Goal: Information Seeking & Learning: Learn about a topic

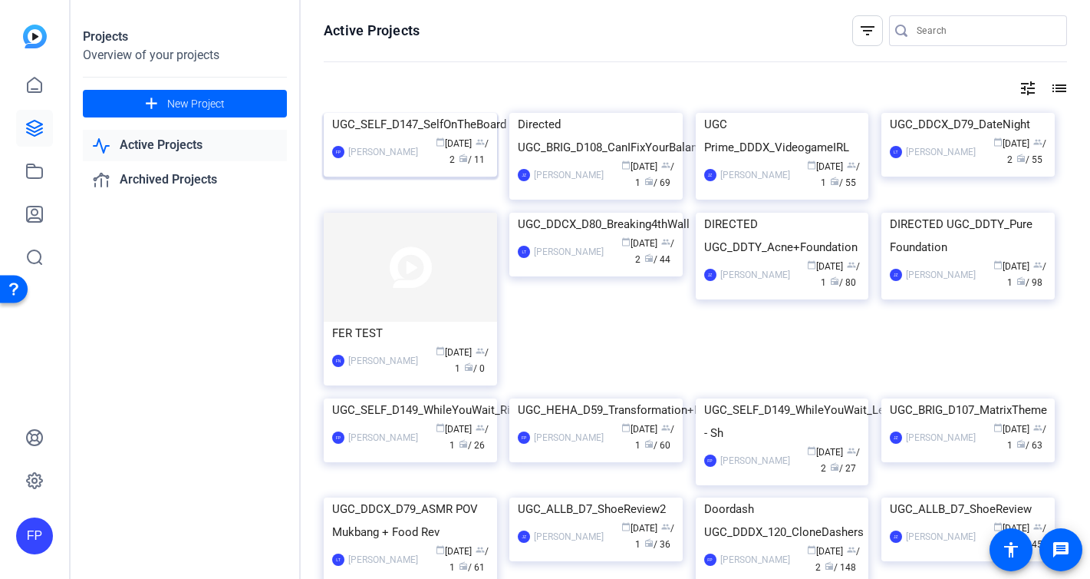
click at [379, 113] on img at bounding box center [410, 113] width 173 height 0
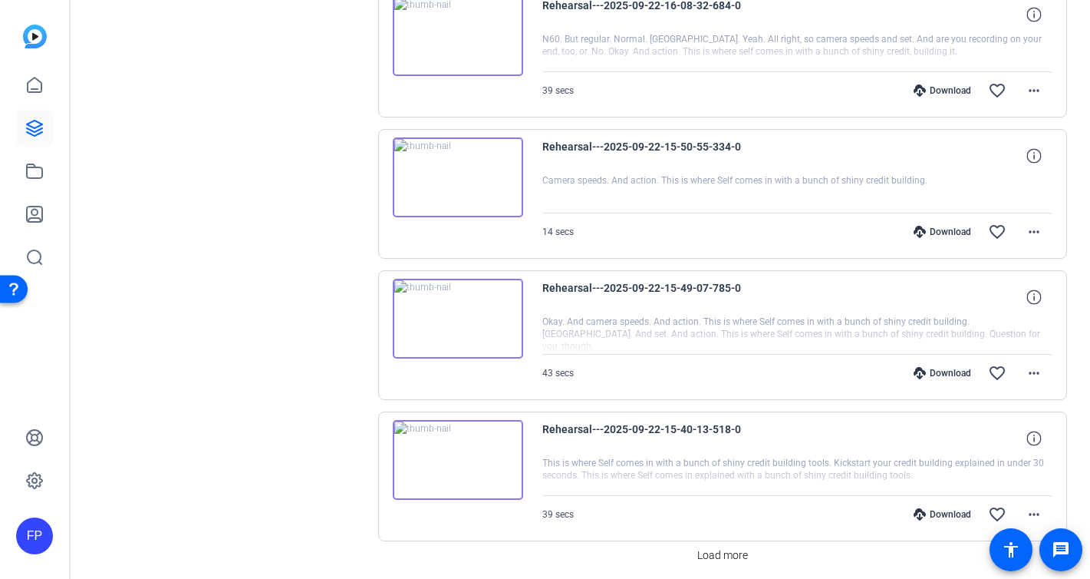
scroll to position [1255, 0]
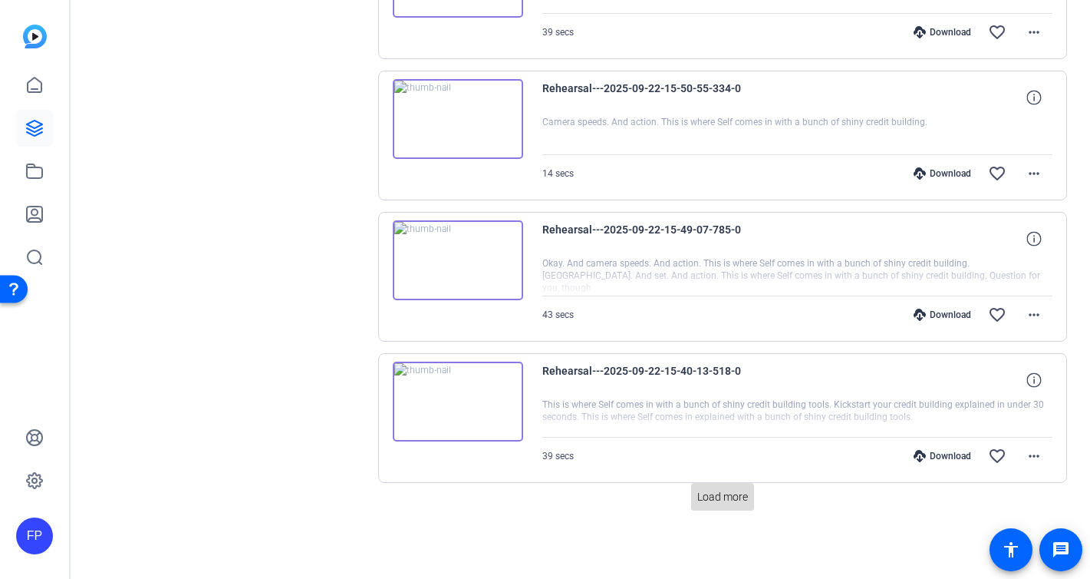
click at [723, 496] on span "Load more" at bounding box center [722, 497] width 51 height 16
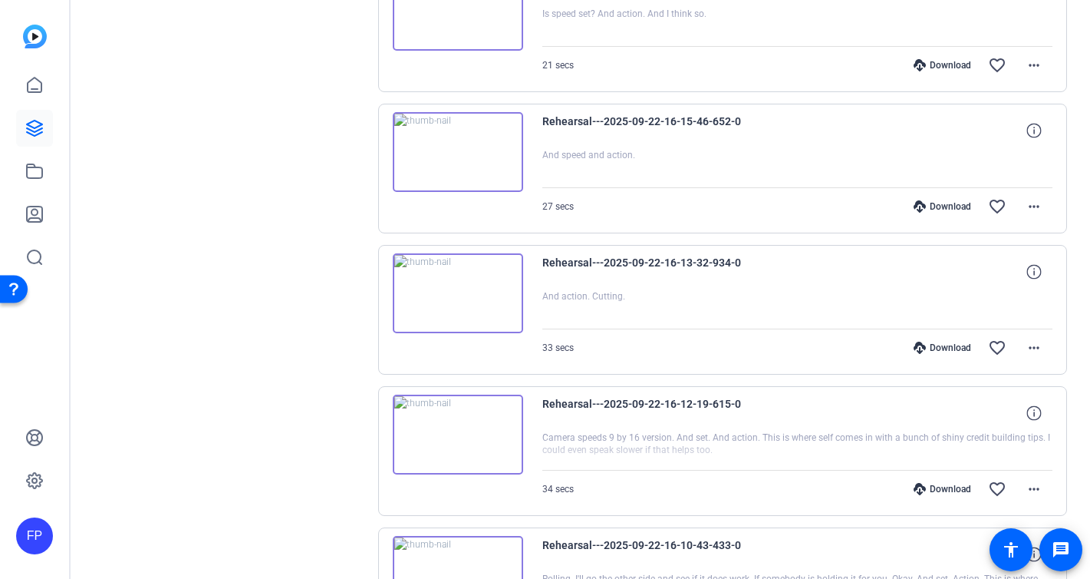
scroll to position [0, 0]
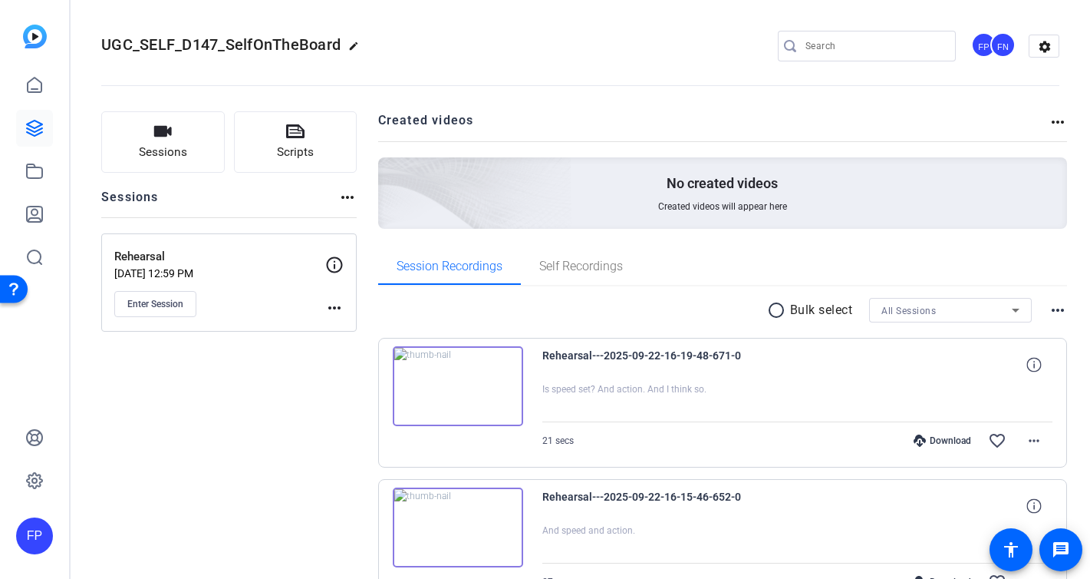
drag, startPoint x: 190, startPoint y: 259, endPoint x: 93, endPoint y: 260, distance: 96.7
copy p "Rehearsal"
click at [434, 385] on img at bounding box center [458, 386] width 130 height 80
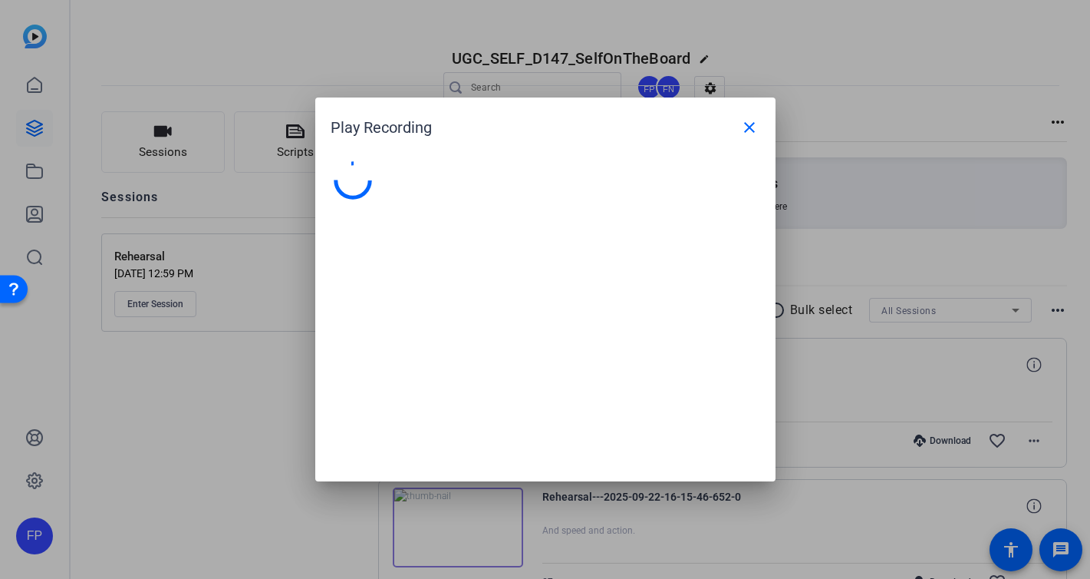
click at [434, 385] on div at bounding box center [545, 313] width 460 height 335
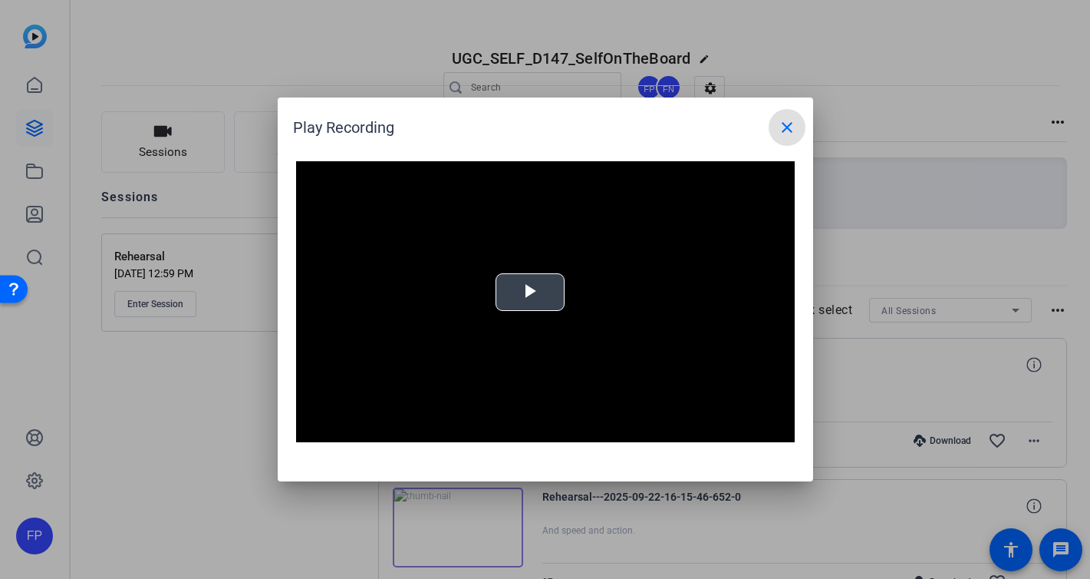
click at [530, 292] on span "Video Player" at bounding box center [530, 292] width 0 height 0
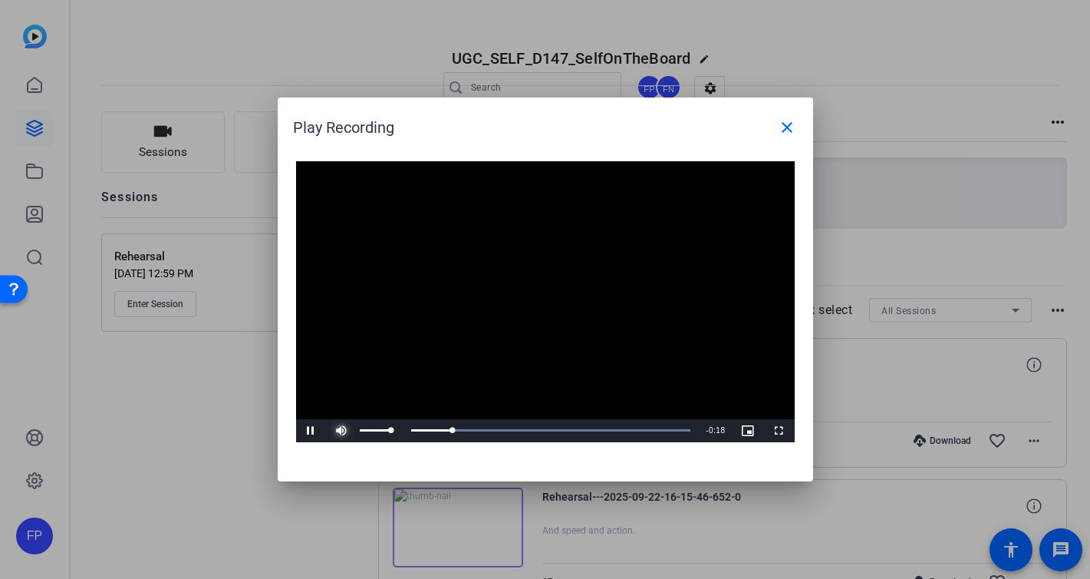
click at [341, 430] on span "Video Player" at bounding box center [342, 430] width 31 height 0
click at [485, 430] on div "Loaded : 100.00% 0:07 0:07" at bounding box center [528, 430] width 326 height 4
click at [532, 429] on div "0:10" at bounding box center [532, 430] width 1 height 4
click at [603, 430] on div "Loaded : 100.00% 0:15 0:11" at bounding box center [528, 430] width 326 height 4
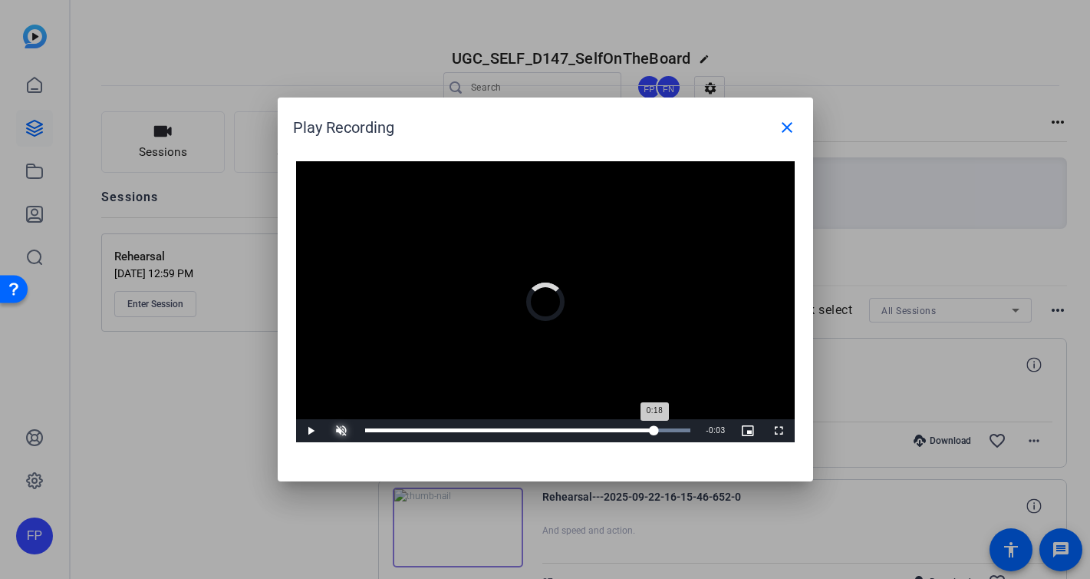
click at [654, 427] on div "Loaded : 100.00% 0:18 0:18" at bounding box center [528, 430] width 341 height 23
click at [681, 432] on div "Loaded : 100.00% 0:20 0:19" at bounding box center [528, 430] width 341 height 23
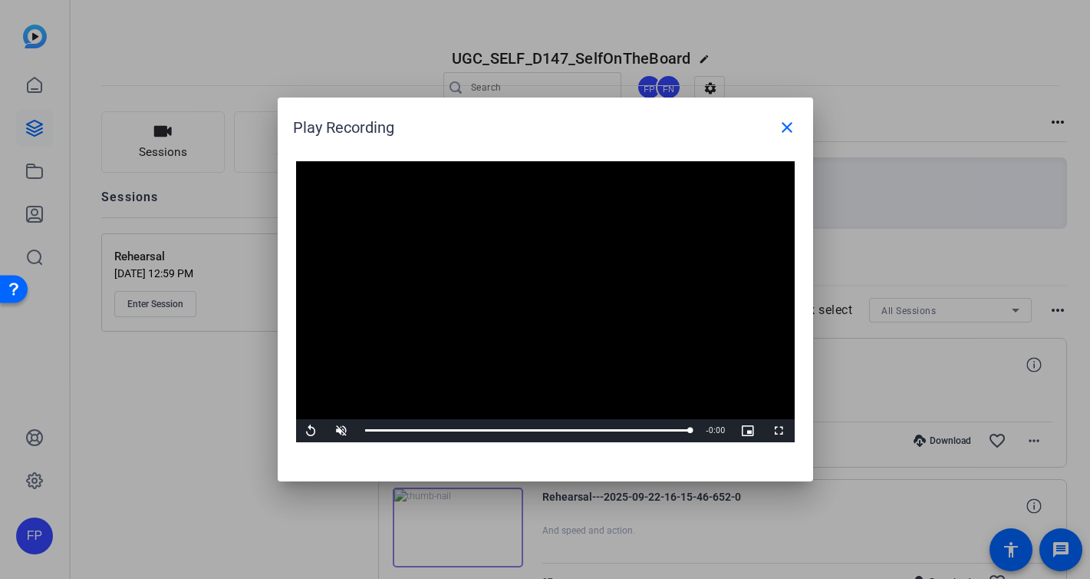
drag, startPoint x: 790, startPoint y: 121, endPoint x: 731, endPoint y: 180, distance: 83.0
click at [790, 121] on mat-icon "close" at bounding box center [787, 127] width 18 height 18
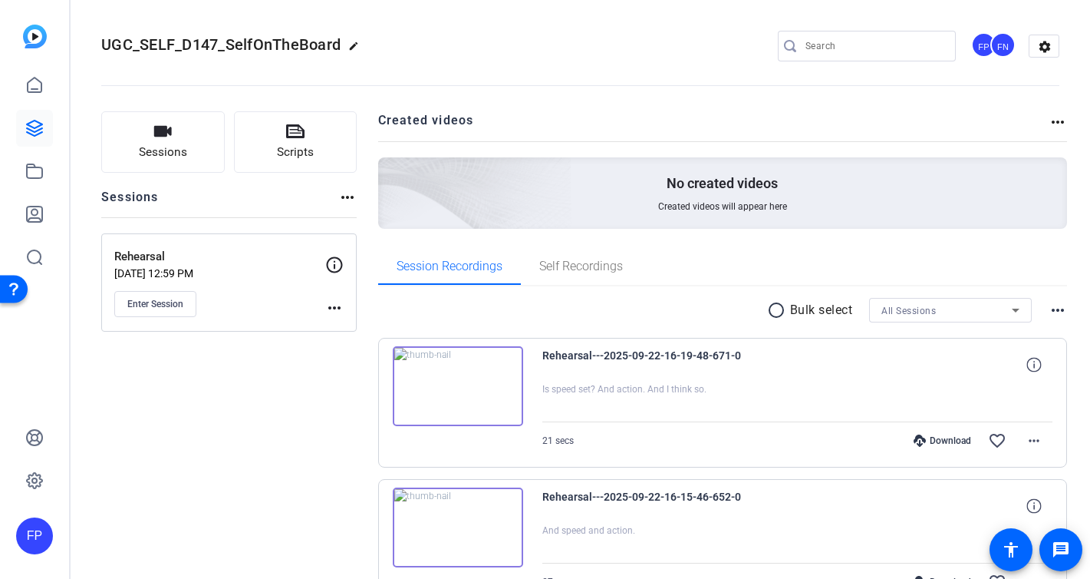
click at [483, 529] on img at bounding box center [458, 527] width 130 height 80
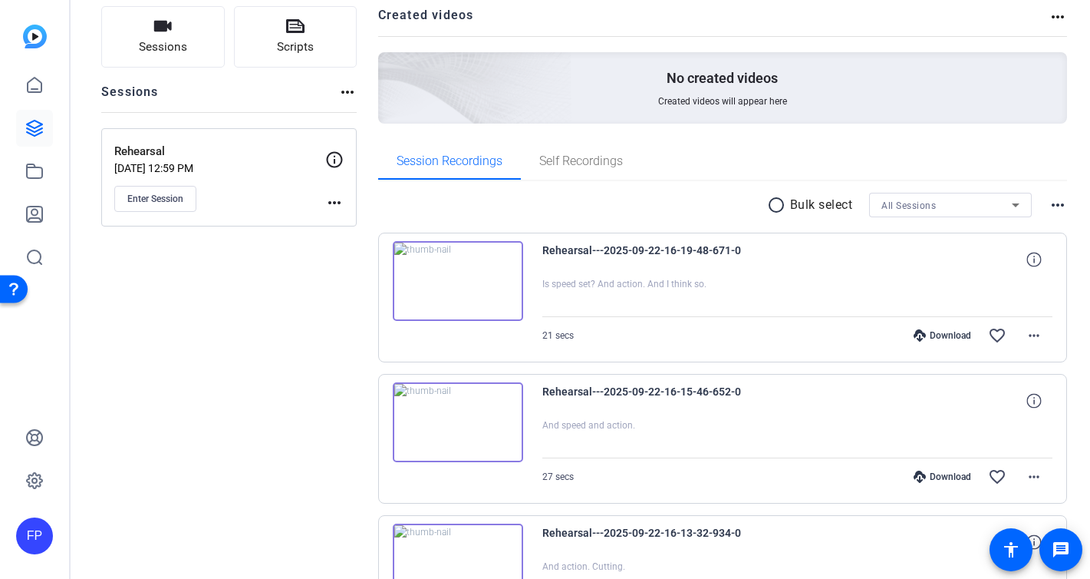
scroll to position [109, 0]
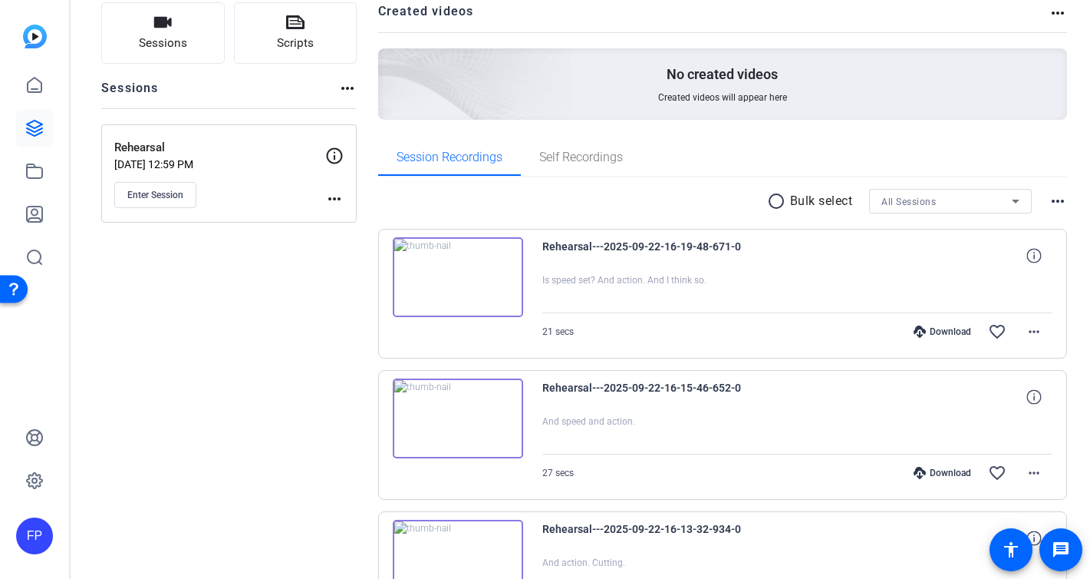
click at [498, 406] on img at bounding box center [458, 418] width 130 height 80
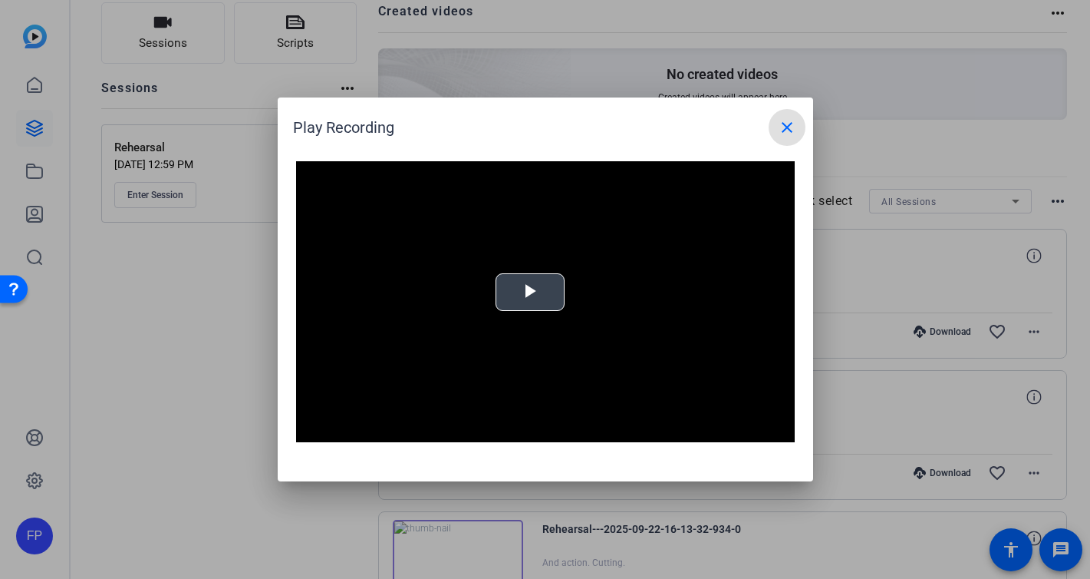
click at [530, 292] on span "Video Player" at bounding box center [530, 292] width 0 height 0
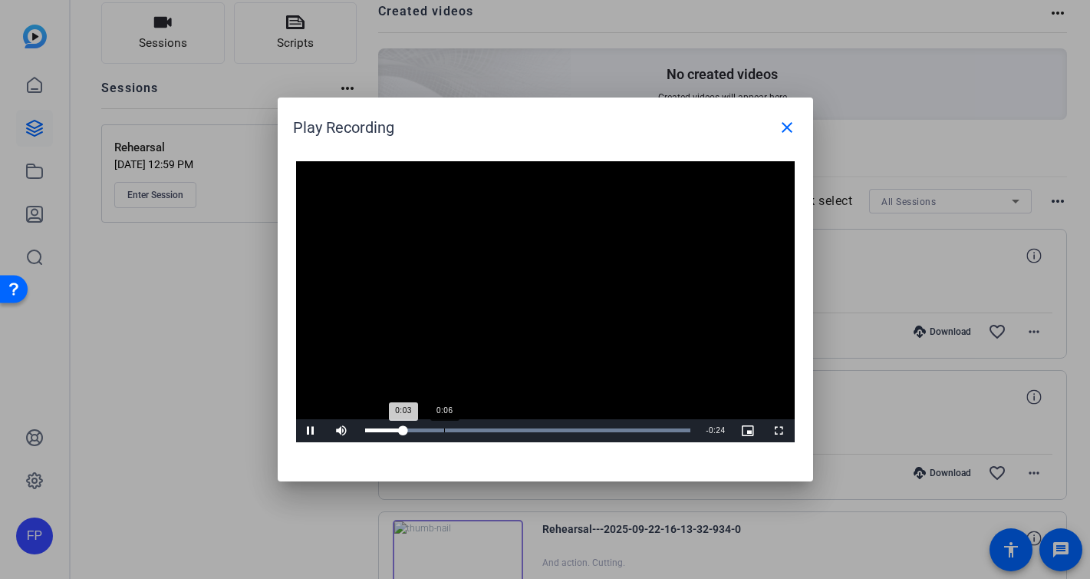
click at [443, 431] on div "Loaded : 100.00% 0:06 0:03" at bounding box center [528, 430] width 326 height 4
click at [589, 430] on div "Loaded : 100.00% 0:18 0:07" at bounding box center [528, 430] width 326 height 4
drag, startPoint x: 625, startPoint y: 427, endPoint x: 676, endPoint y: 435, distance: 51.2
click at [642, 430] on div "Loaded : 100.00% 0:21 0:18" at bounding box center [528, 430] width 326 height 4
click at [785, 120] on mat-icon "close" at bounding box center [787, 127] width 18 height 18
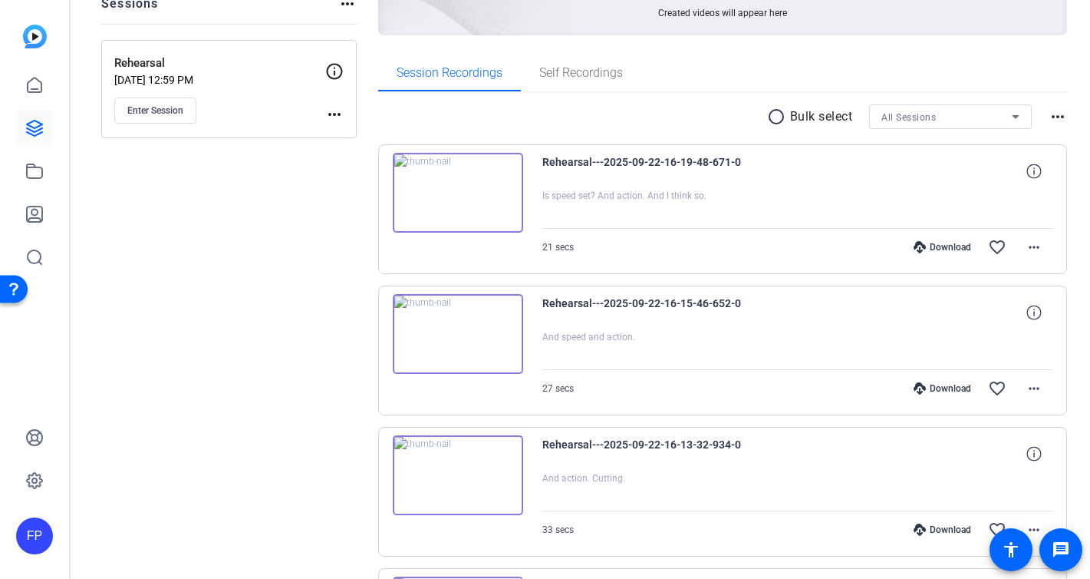
scroll to position [223, 0]
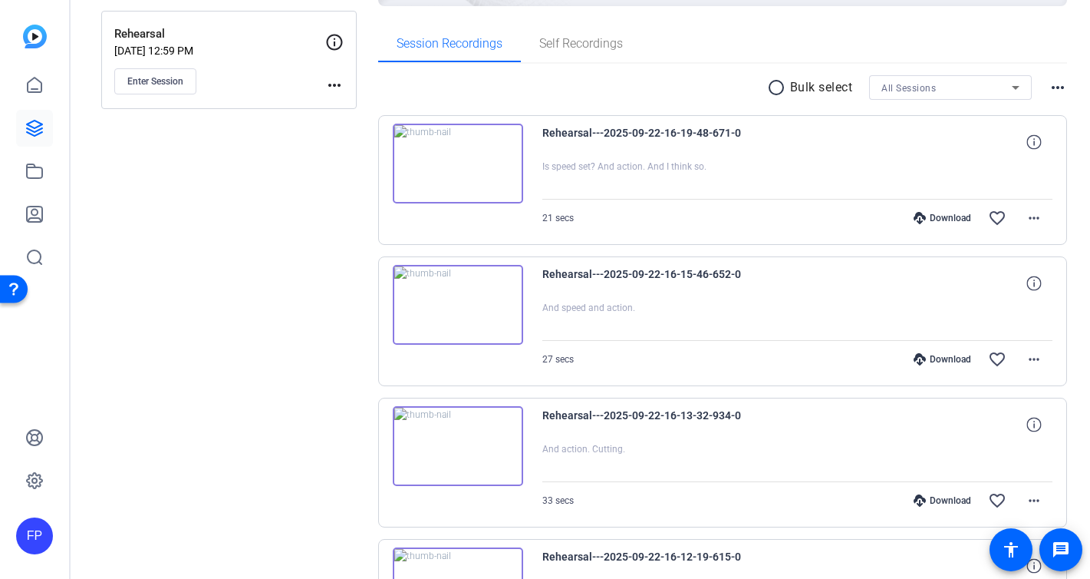
click at [496, 437] on img at bounding box center [458, 446] width 130 height 80
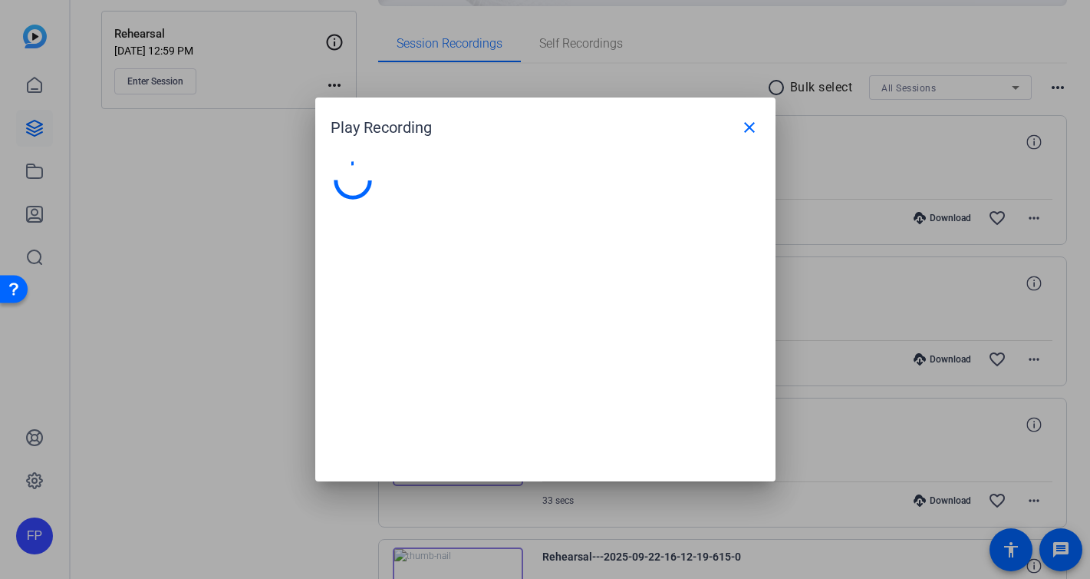
click at [496, 437] on div at bounding box center [545, 313] width 460 height 335
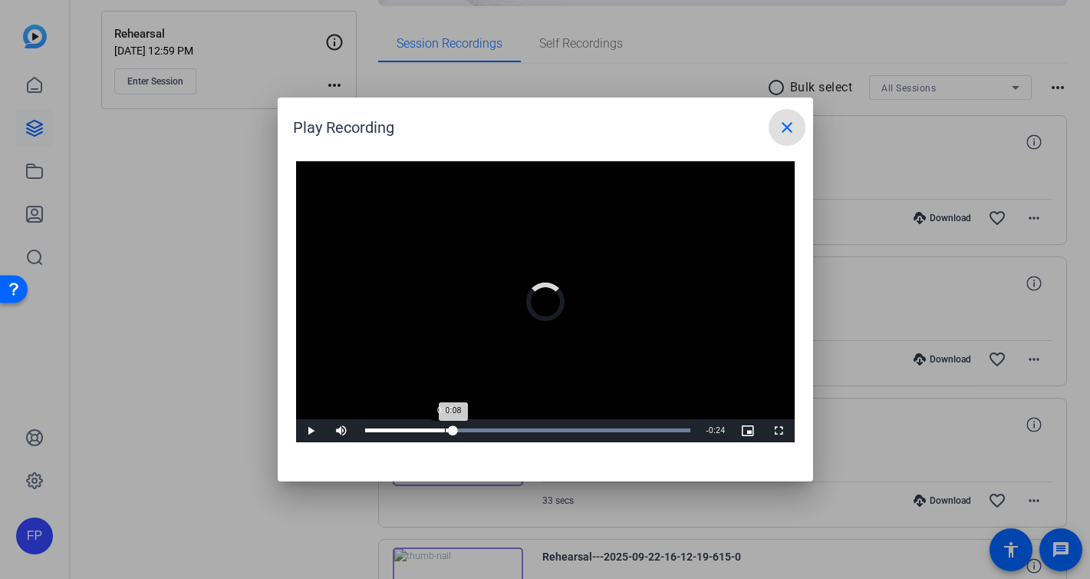
click at [460, 432] on div "Loaded : 100.00% 0:08 0:08" at bounding box center [528, 430] width 341 height 23
drag, startPoint x: 510, startPoint y: 429, endPoint x: 559, endPoint y: 430, distance: 48.4
click at [515, 430] on div "Loaded : 100.00% 0:14 0:14" at bounding box center [528, 430] width 326 height 4
drag, startPoint x: 582, startPoint y: 430, endPoint x: 618, endPoint y: 431, distance: 36.8
click at [582, 430] on div "Loaded : 100.00% 0:21 0:21" at bounding box center [528, 430] width 326 height 4
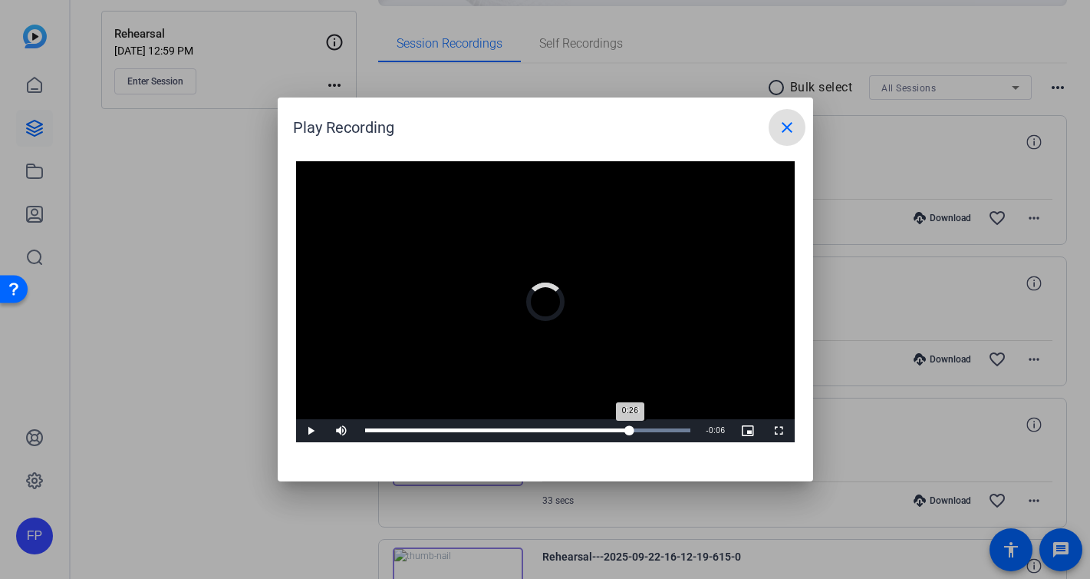
drag, startPoint x: 630, startPoint y: 430, endPoint x: 684, endPoint y: 426, distance: 53.9
click at [631, 430] on div "Loaded : 100.00% 0:26 0:26" at bounding box center [528, 430] width 326 height 4
click at [786, 120] on mat-icon "close" at bounding box center [787, 127] width 18 height 18
